Goal: Browse casually: Explore the website without a specific task or goal

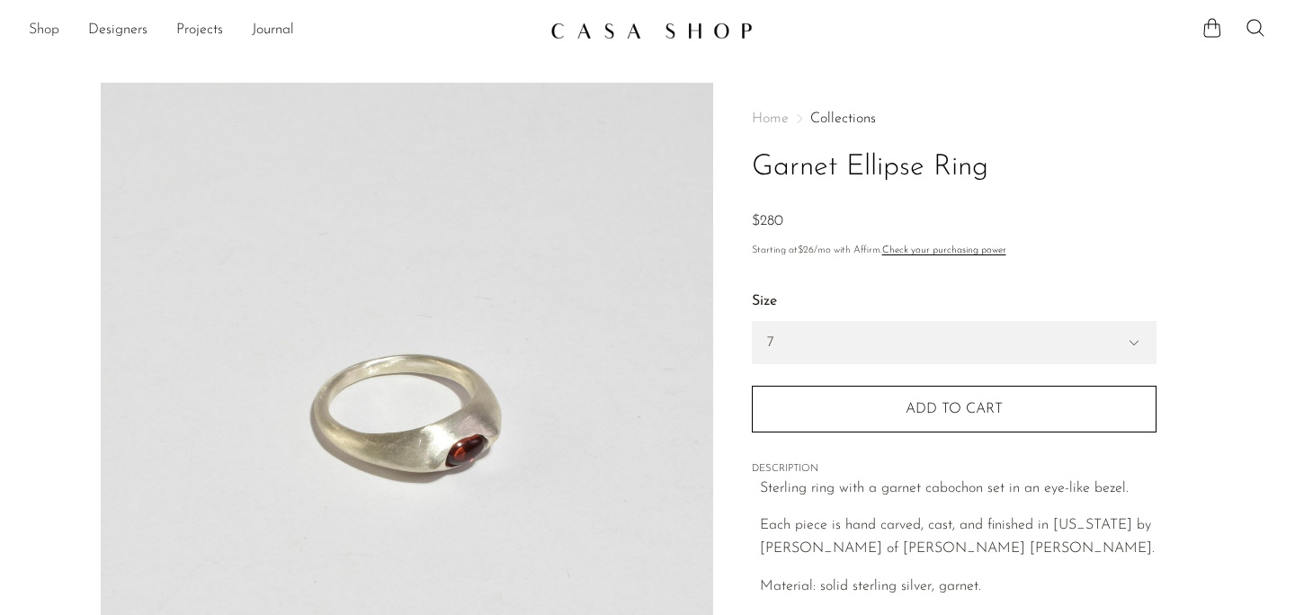
click at [47, 23] on link "Shop" at bounding box center [44, 30] width 31 height 23
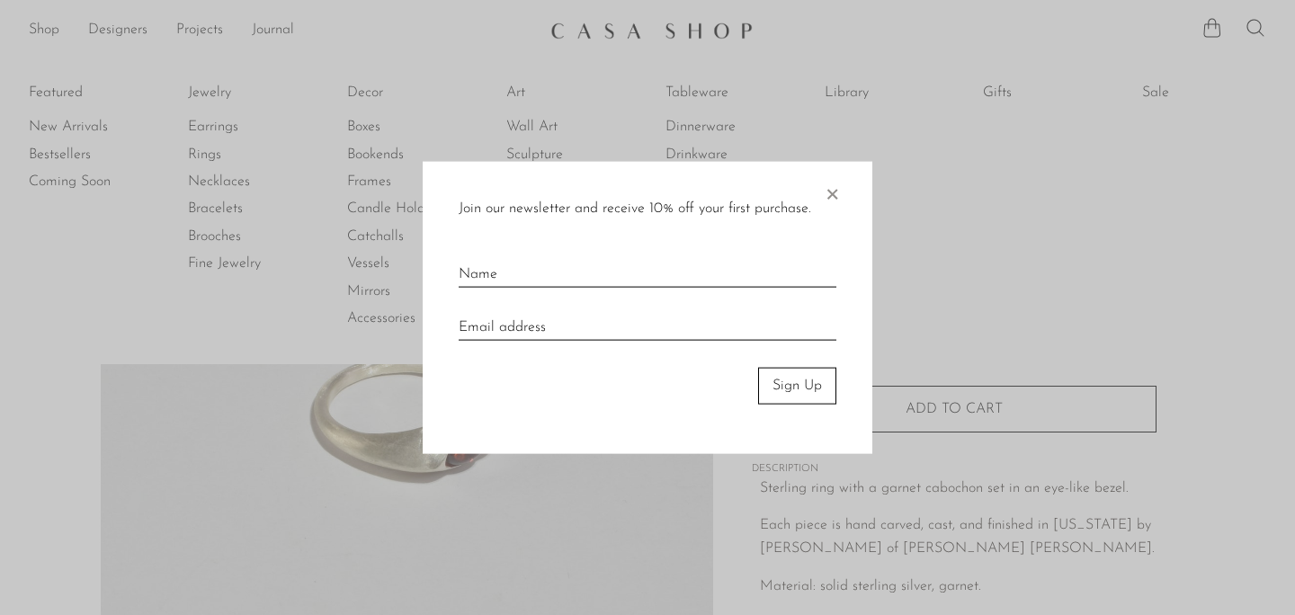
click at [841, 188] on div "Join our newsletter and receive 10% off your first purchase. × Sign Up" at bounding box center [648, 308] width 450 height 292
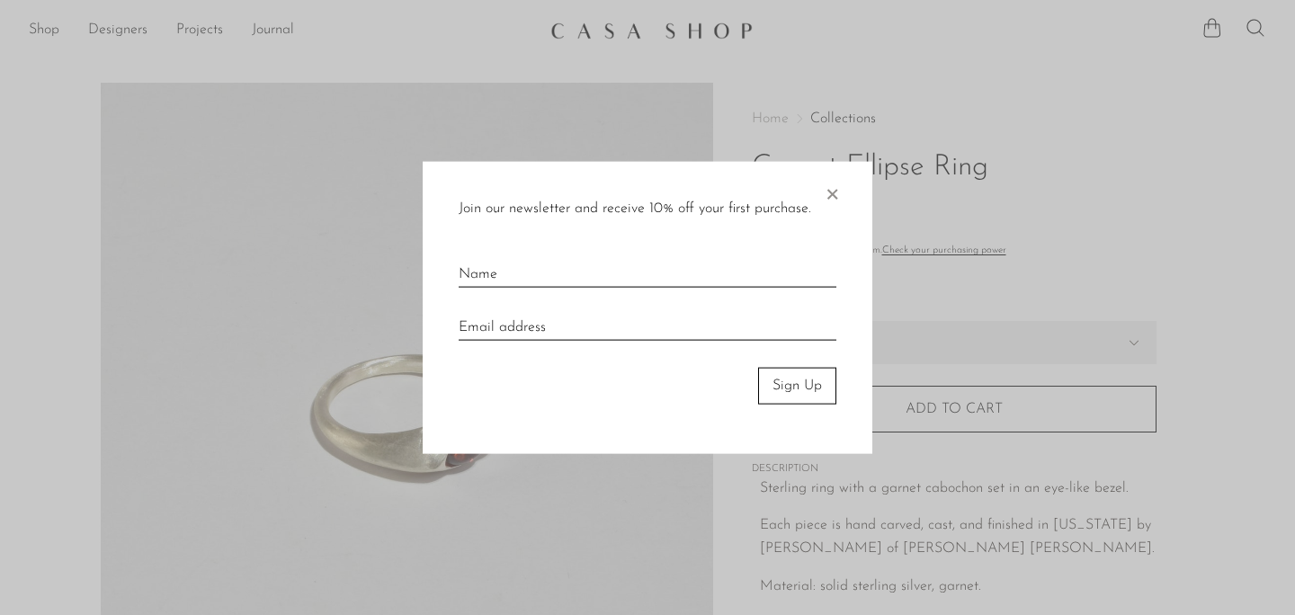
click at [834, 196] on span "×" at bounding box center [832, 191] width 18 height 58
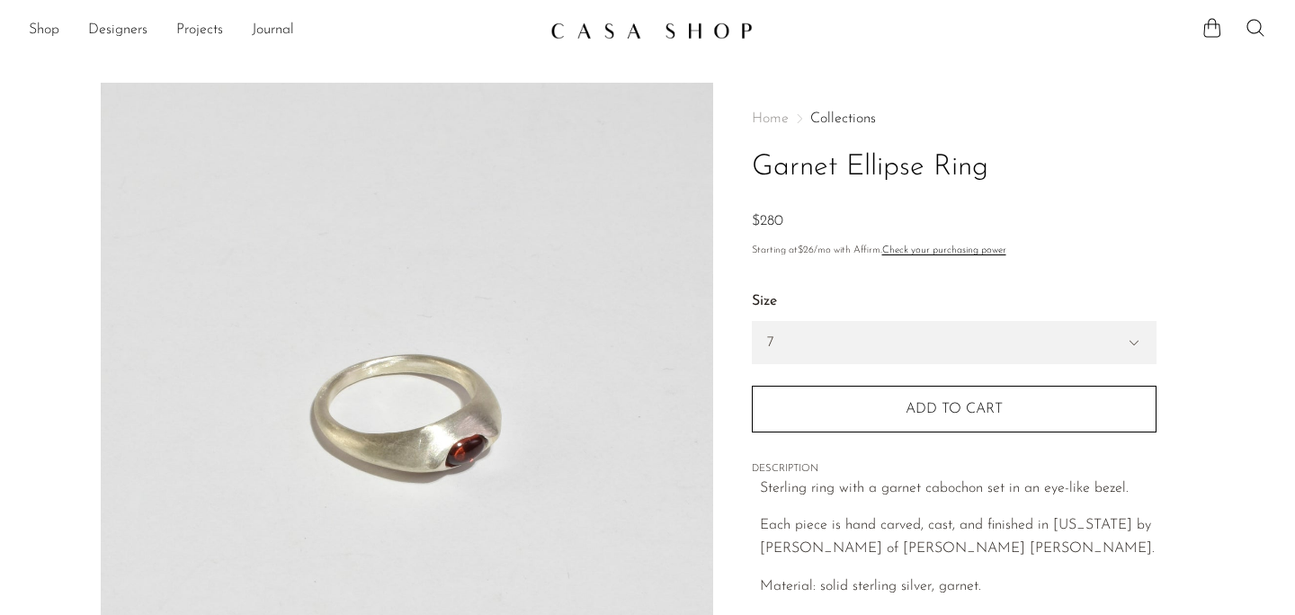
scroll to position [556, 0]
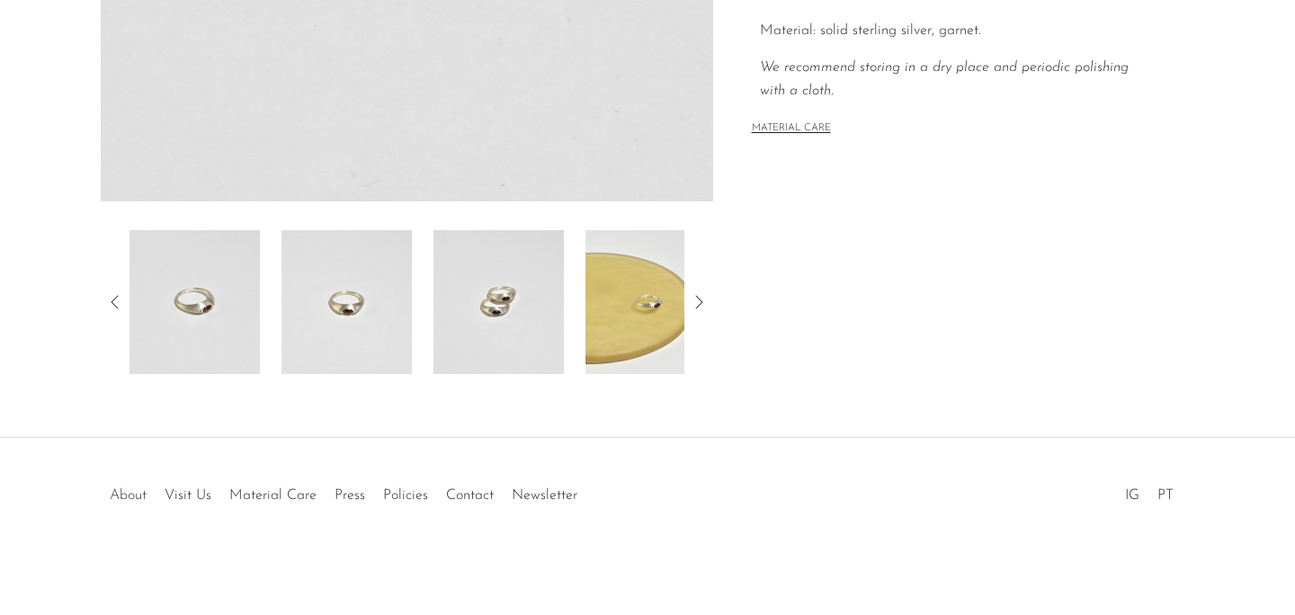
click at [119, 495] on link "About" at bounding box center [128, 495] width 37 height 14
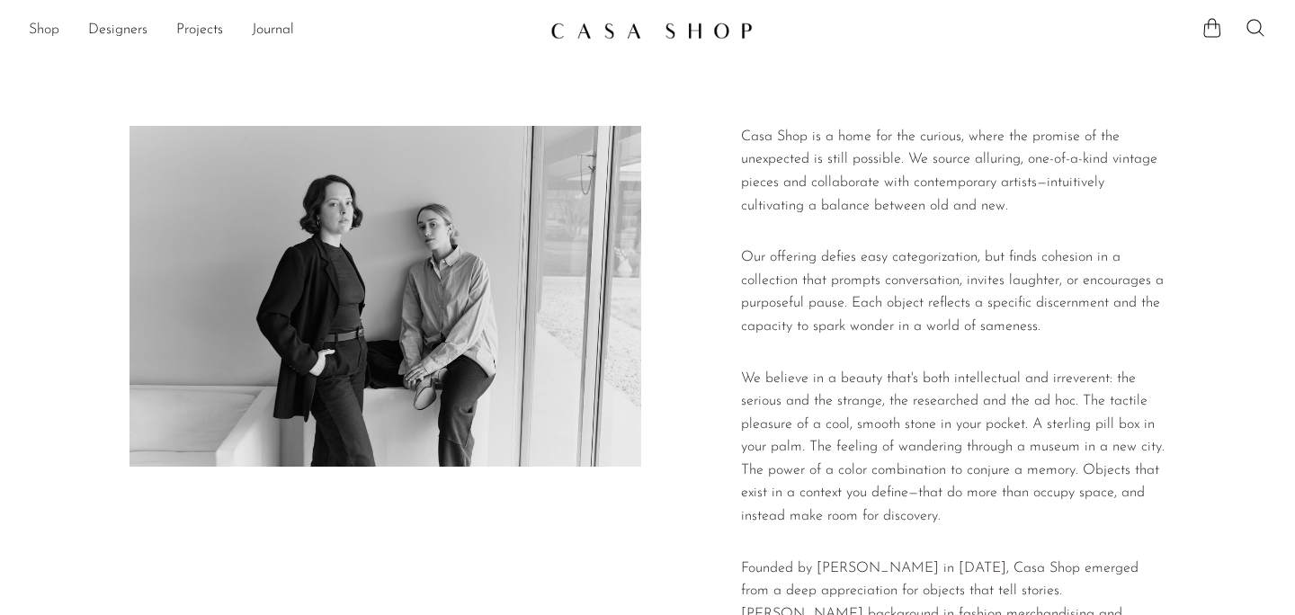
click at [44, 28] on link "Shop" at bounding box center [44, 30] width 31 height 23
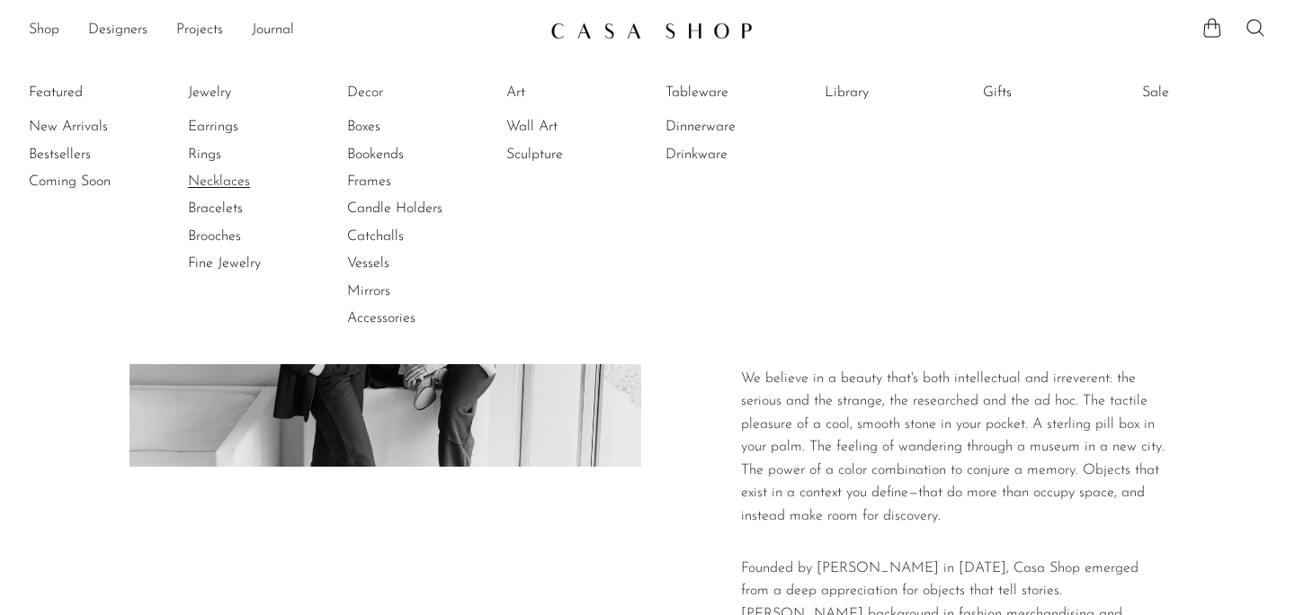
click at [226, 182] on link "Necklaces" at bounding box center [255, 182] width 135 height 20
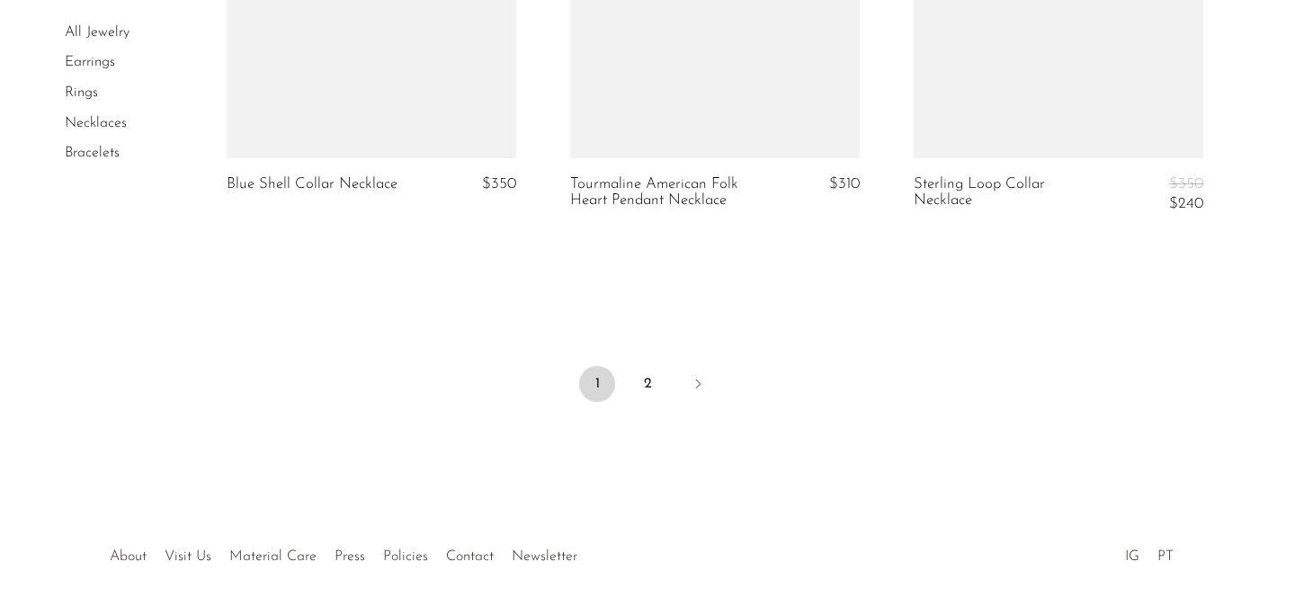
scroll to position [5947, 0]
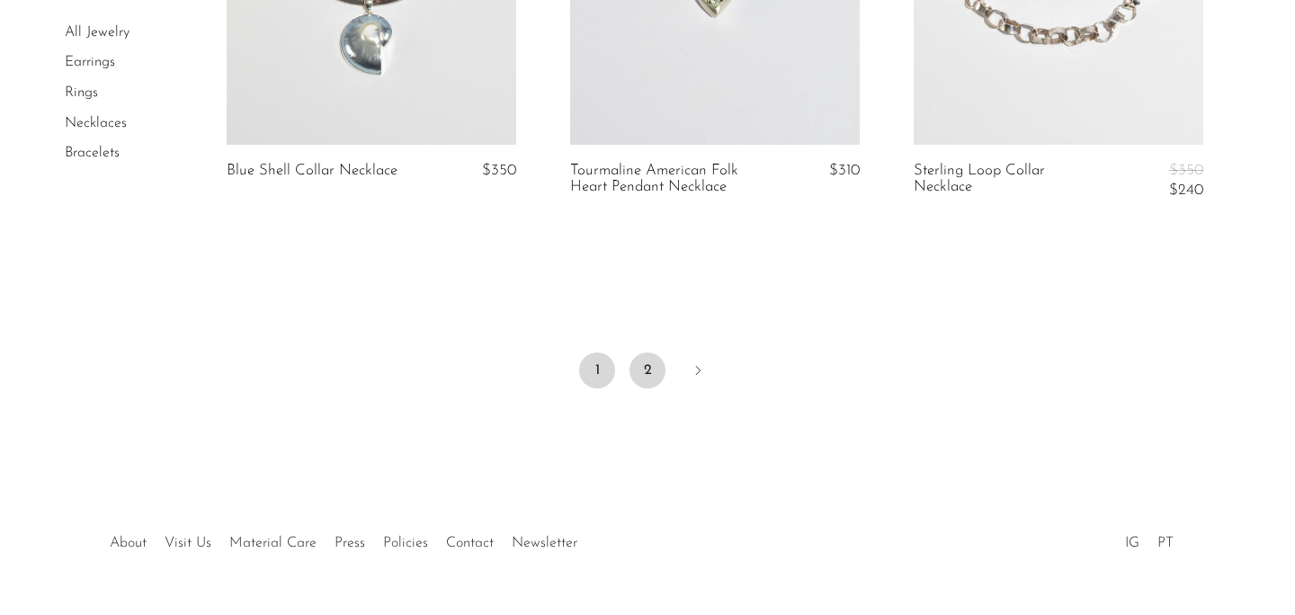
click at [649, 376] on link "2" at bounding box center [648, 371] width 36 height 36
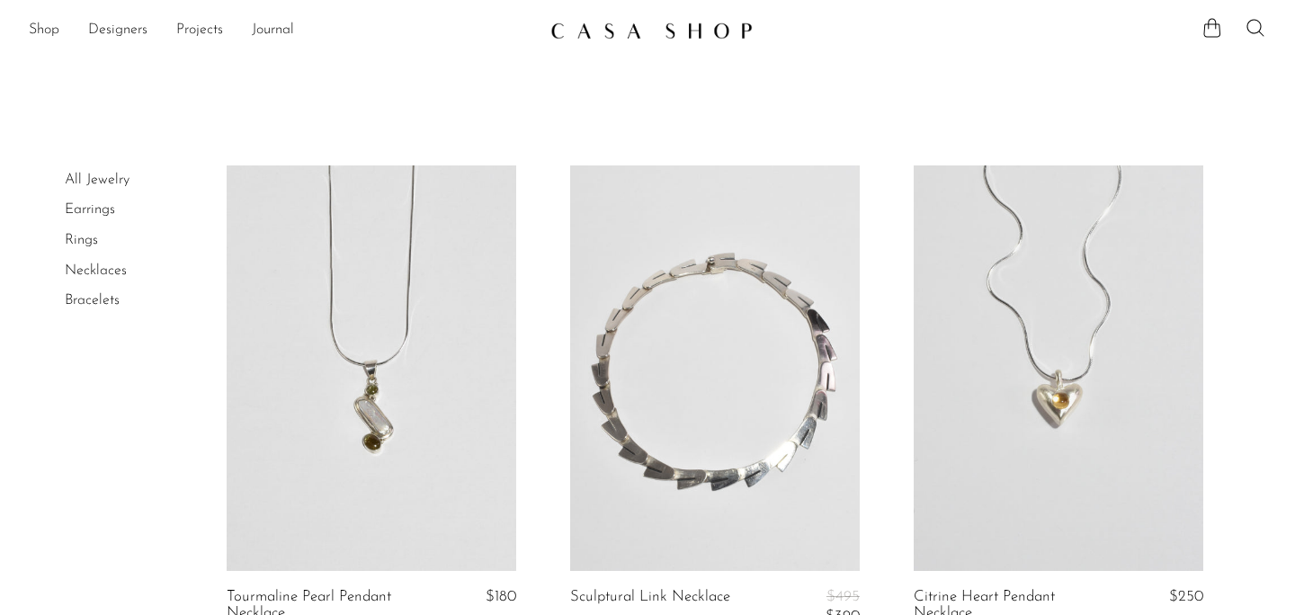
click at [97, 210] on link "Earrings" at bounding box center [90, 209] width 50 height 14
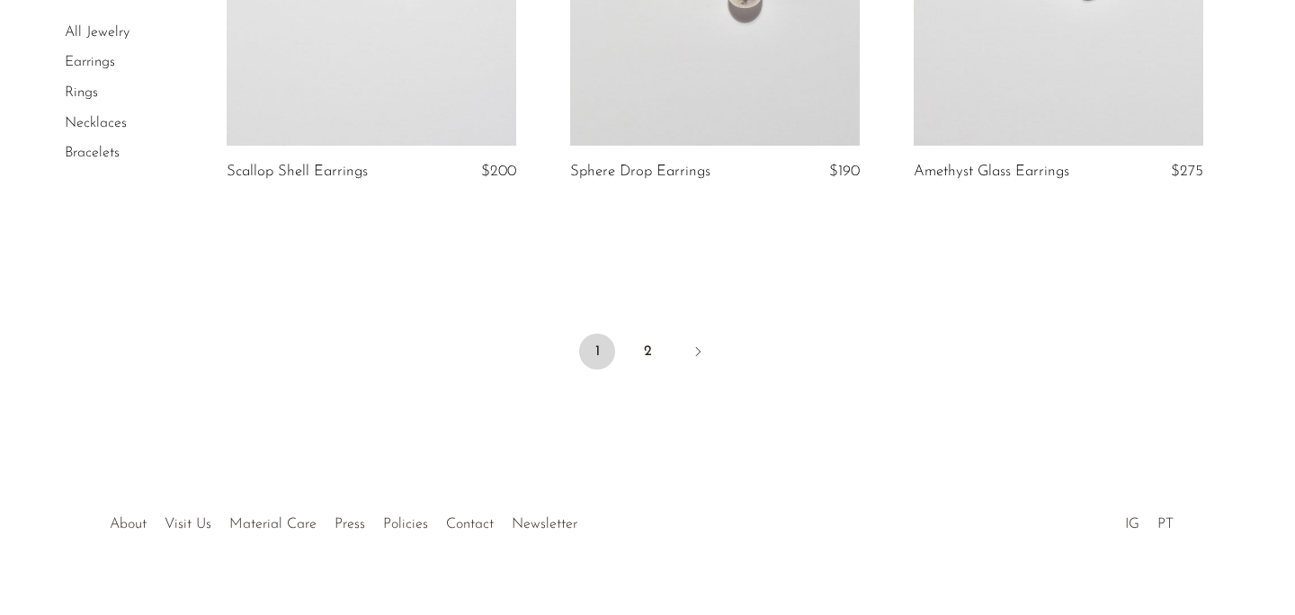
scroll to position [5838, 0]
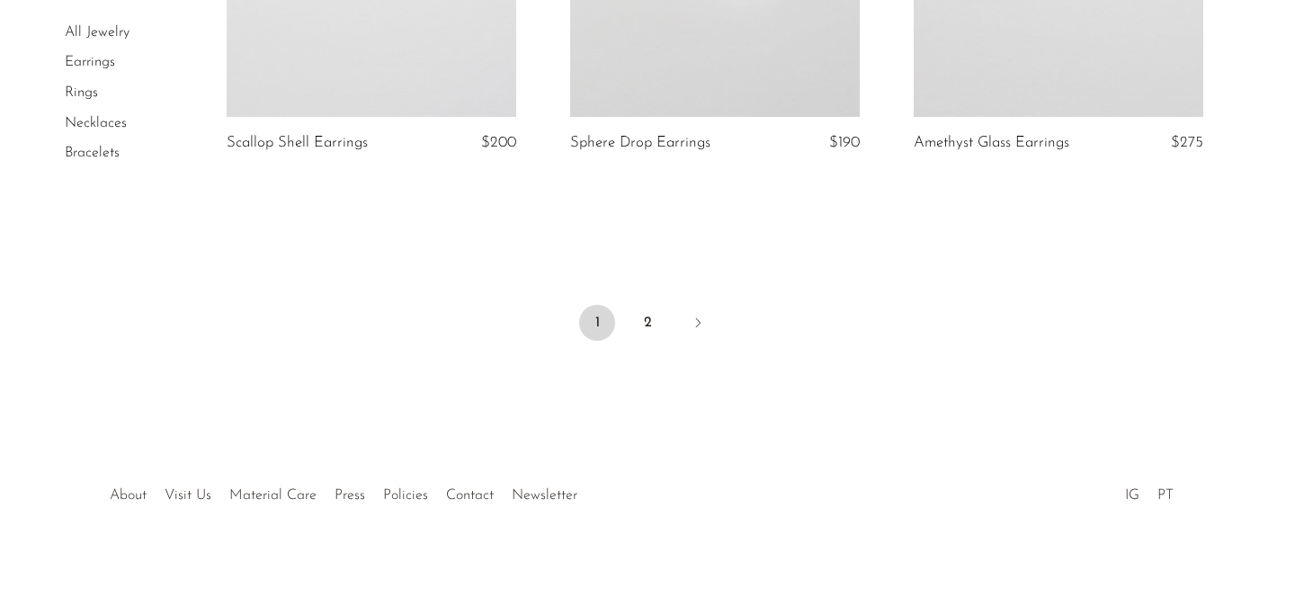
click at [80, 96] on link "Rings" at bounding box center [81, 92] width 33 height 14
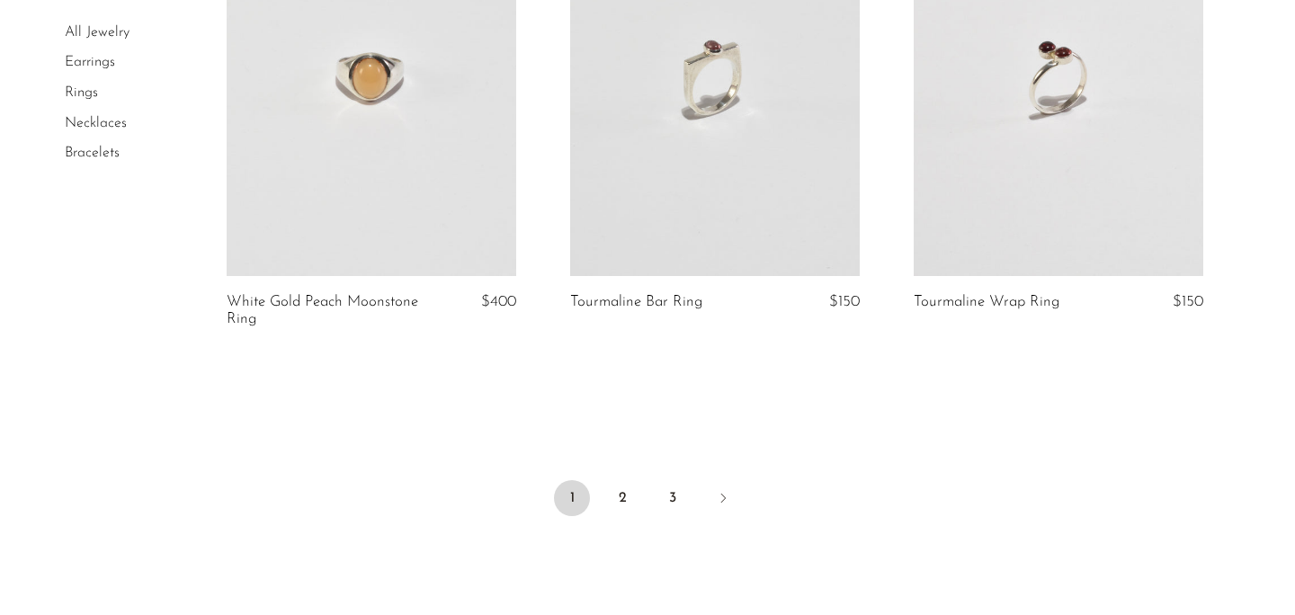
scroll to position [5659, 0]
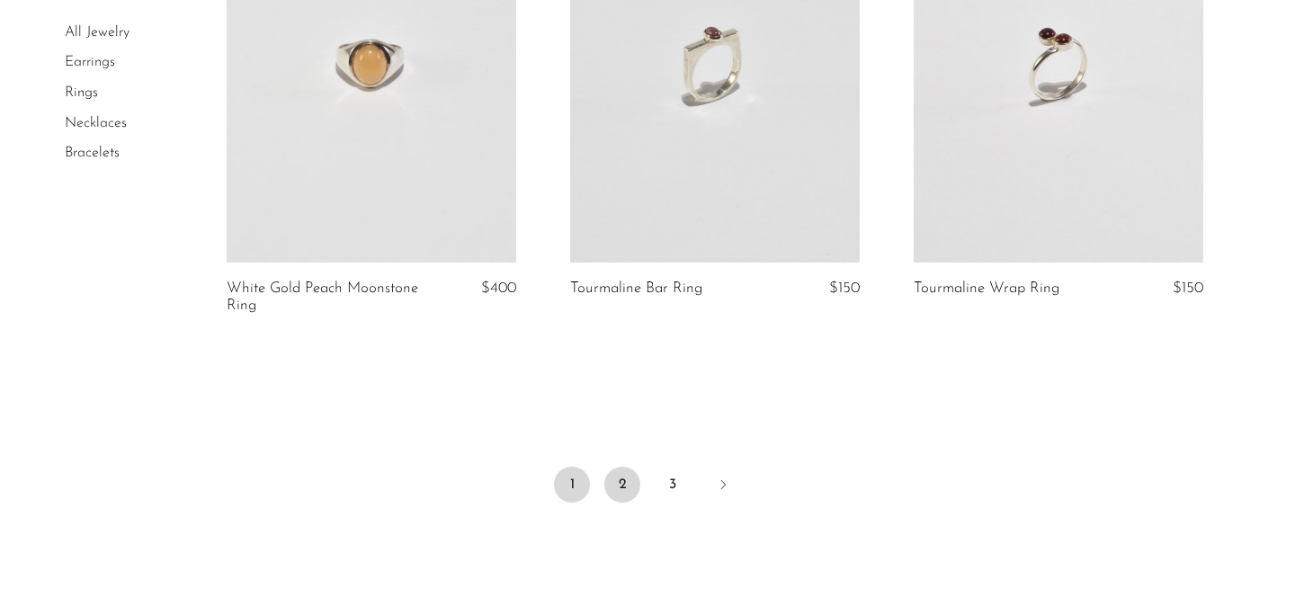
click at [622, 479] on link "2" at bounding box center [622, 485] width 36 height 36
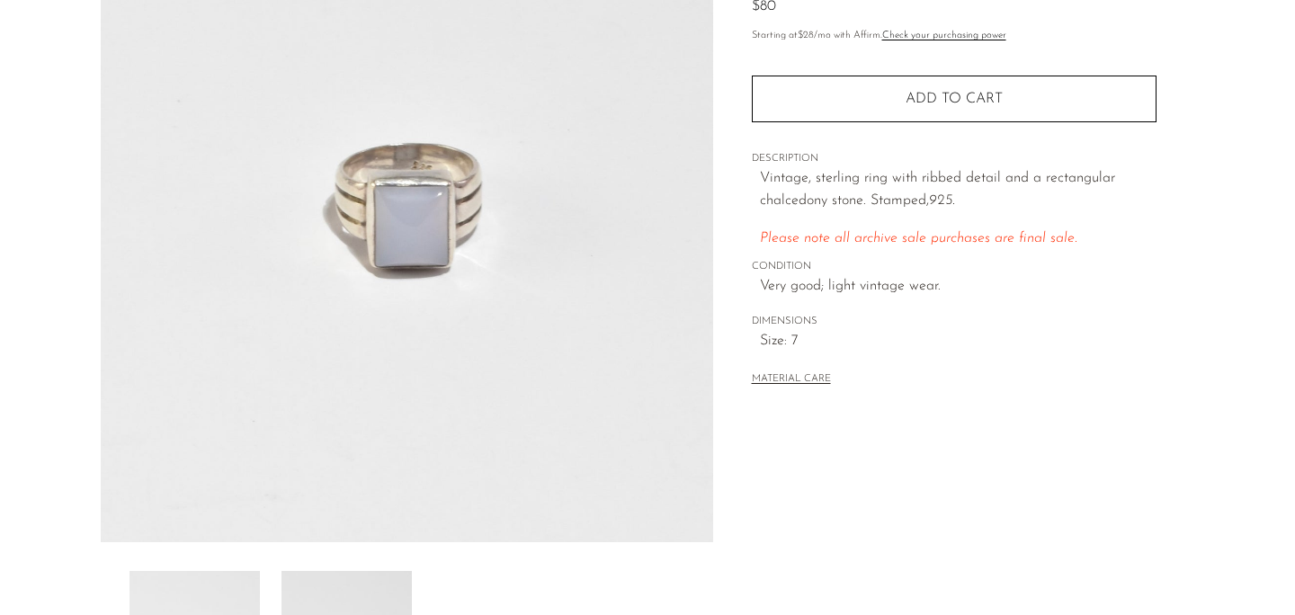
scroll to position [451, 0]
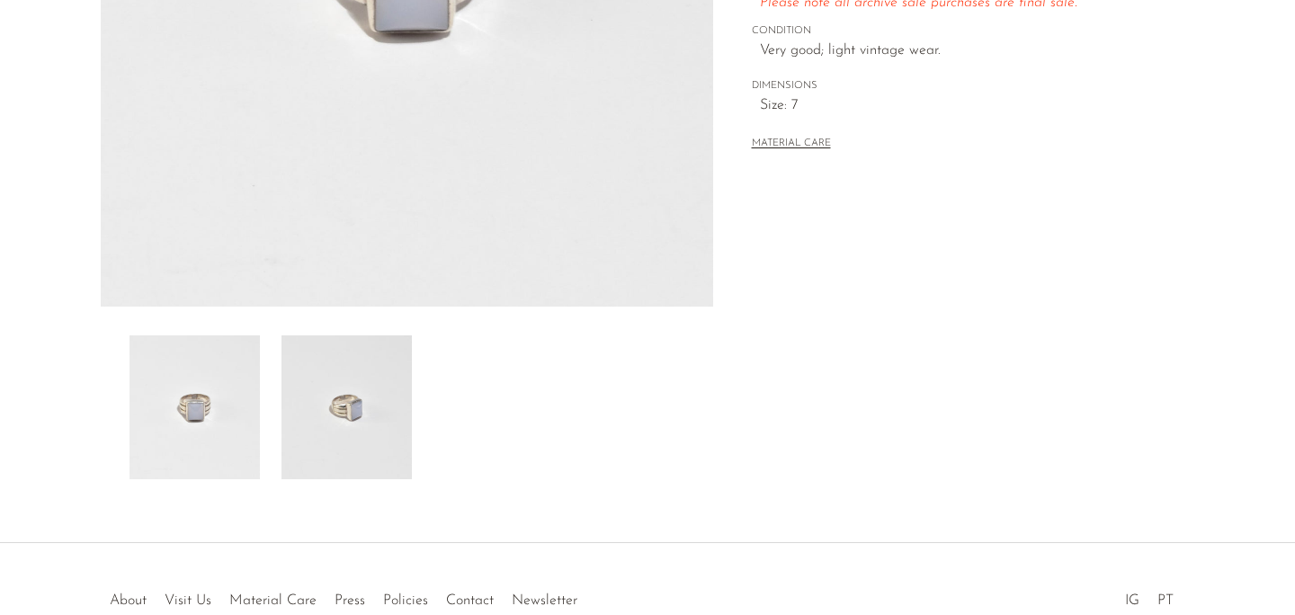
click at [389, 441] on img at bounding box center [347, 407] width 130 height 144
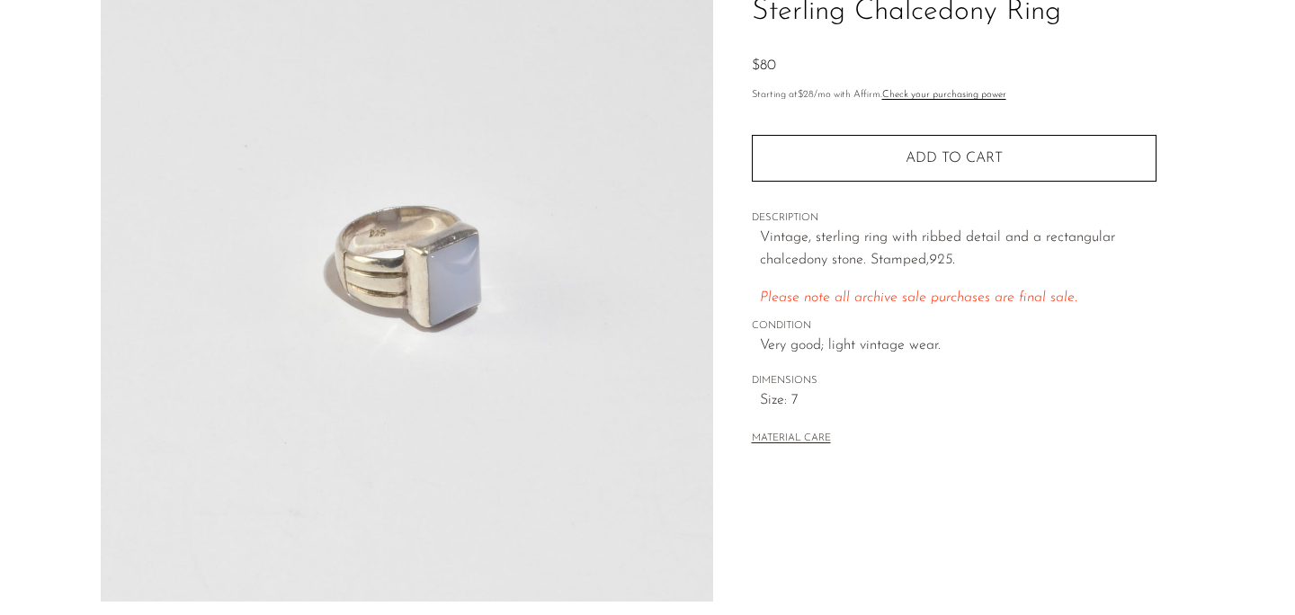
scroll to position [101, 0]
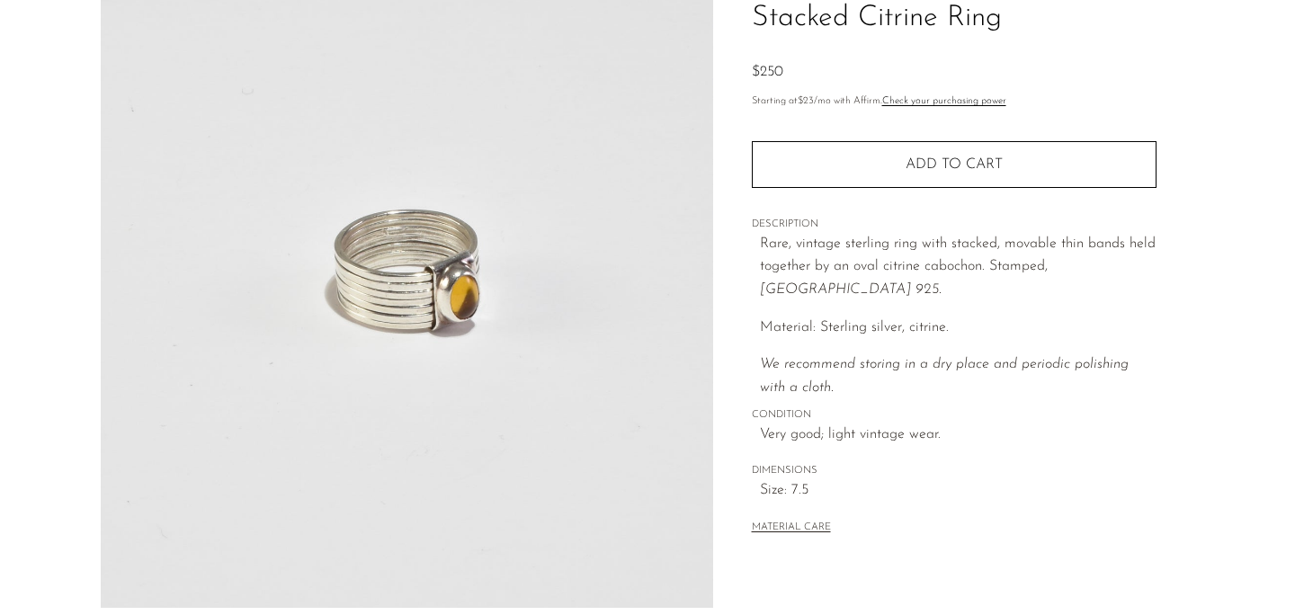
scroll to position [336, 0]
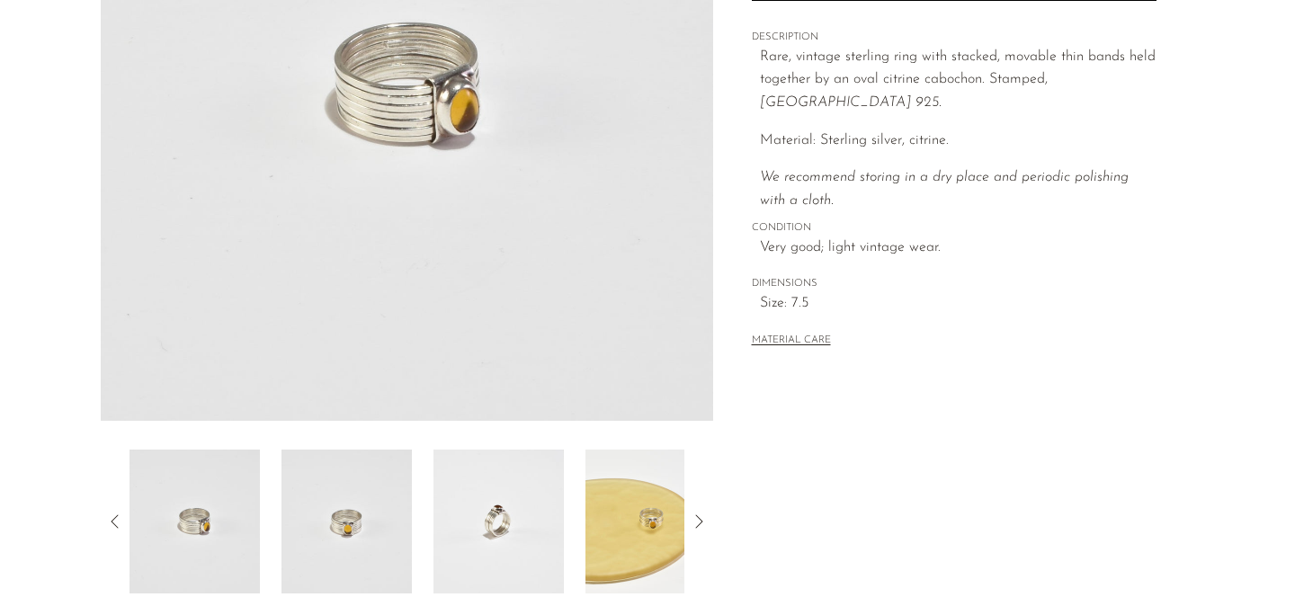
click at [496, 548] on img at bounding box center [499, 522] width 130 height 144
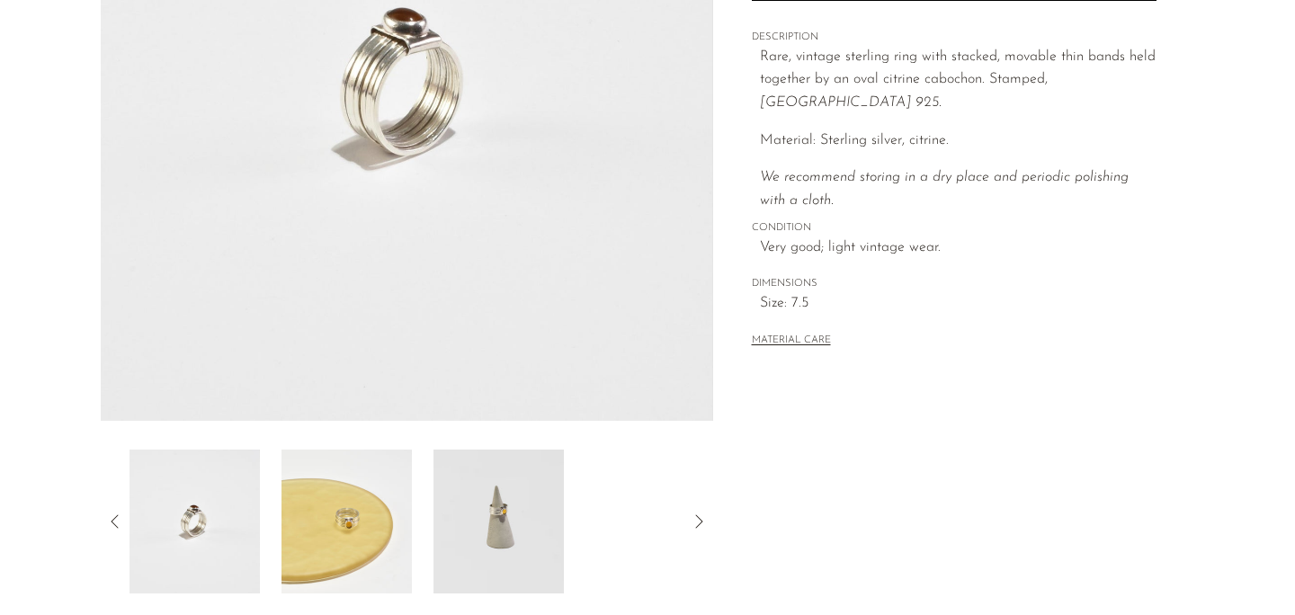
click at [522, 541] on img at bounding box center [499, 522] width 130 height 144
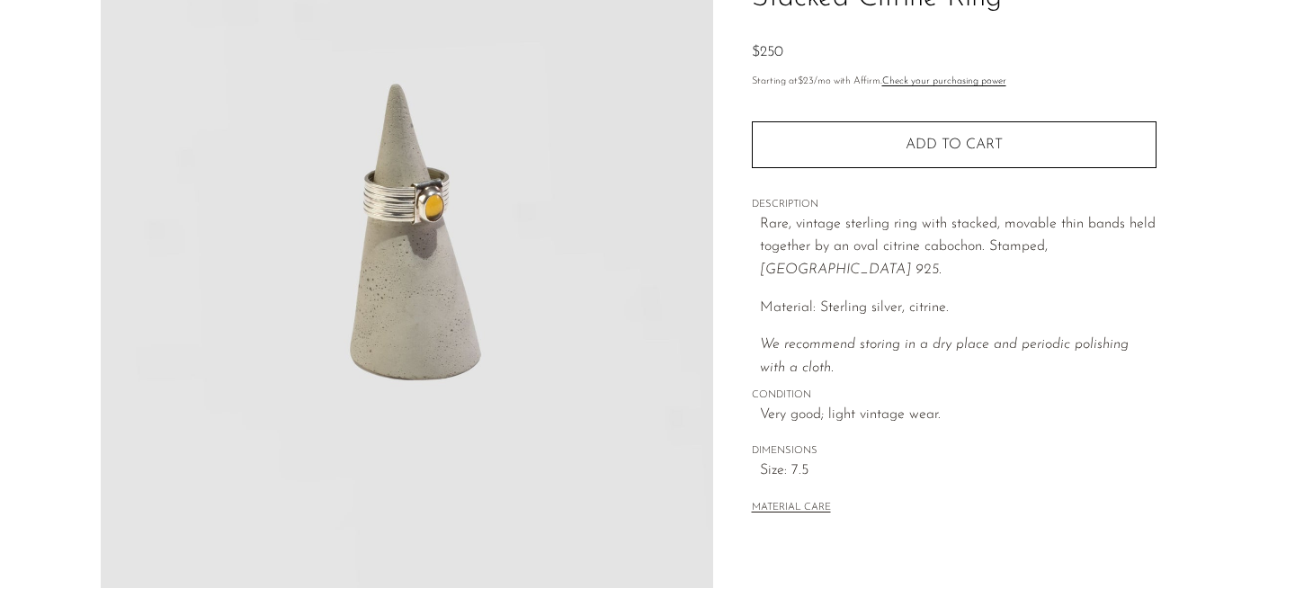
scroll to position [128, 0]
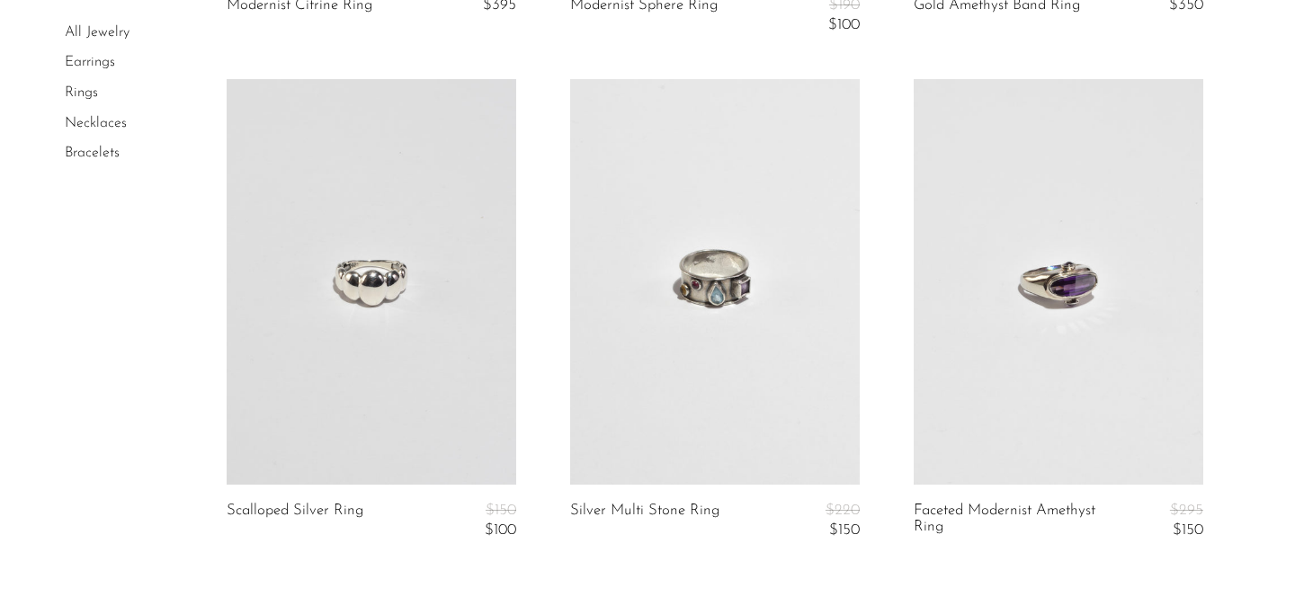
scroll to position [5907, 0]
